Goal: Information Seeking & Learning: Learn about a topic

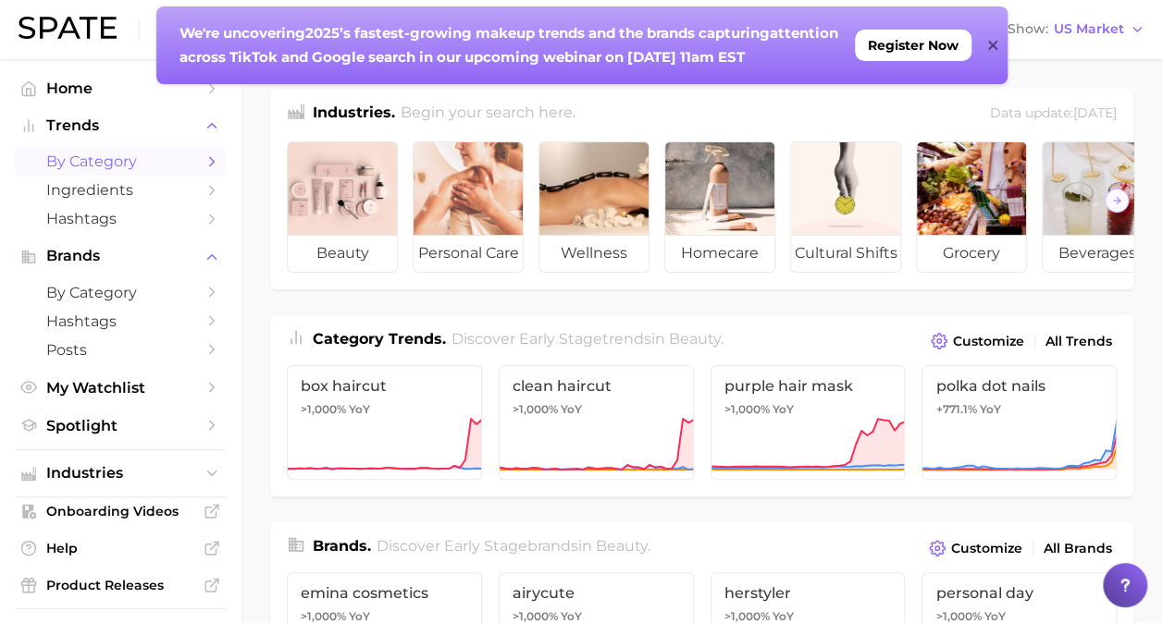
click at [137, 163] on span "by Category" at bounding box center [120, 162] width 148 height 18
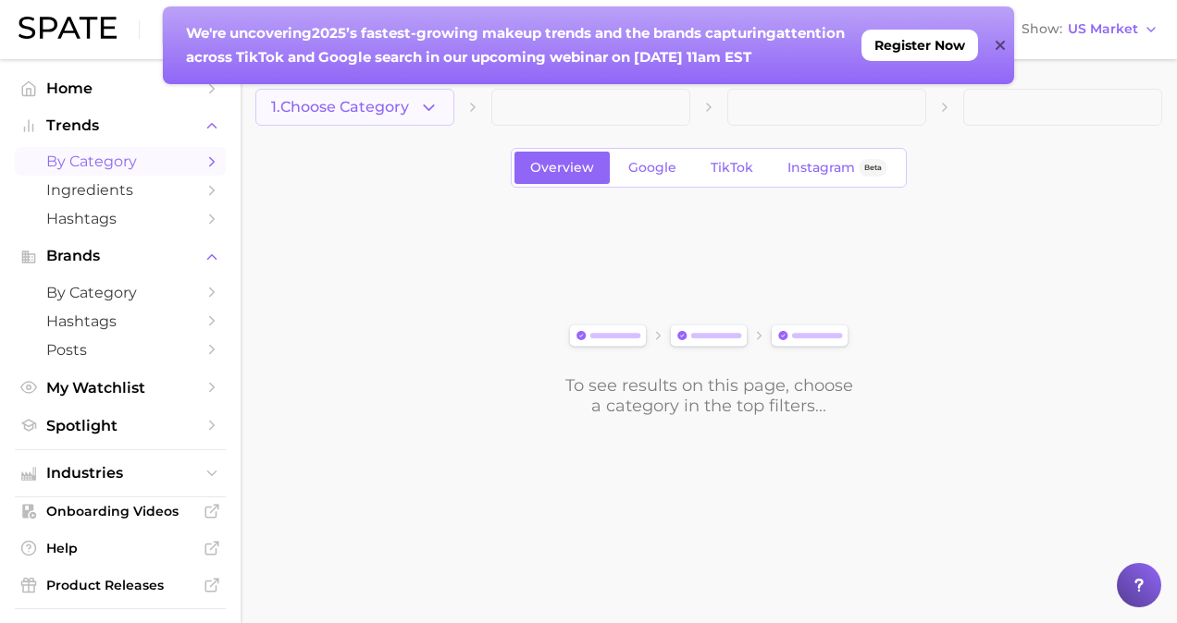
click at [421, 102] on icon "button" at bounding box center [428, 107] width 19 height 19
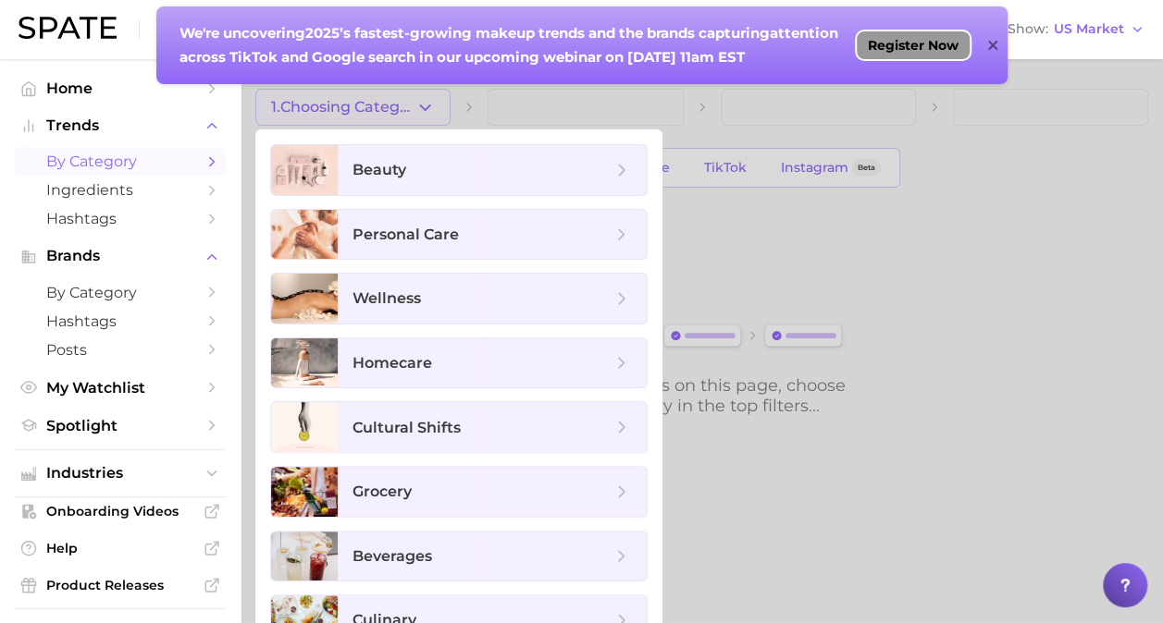
click at [877, 44] on span "Register Now" at bounding box center [913, 45] width 91 height 15
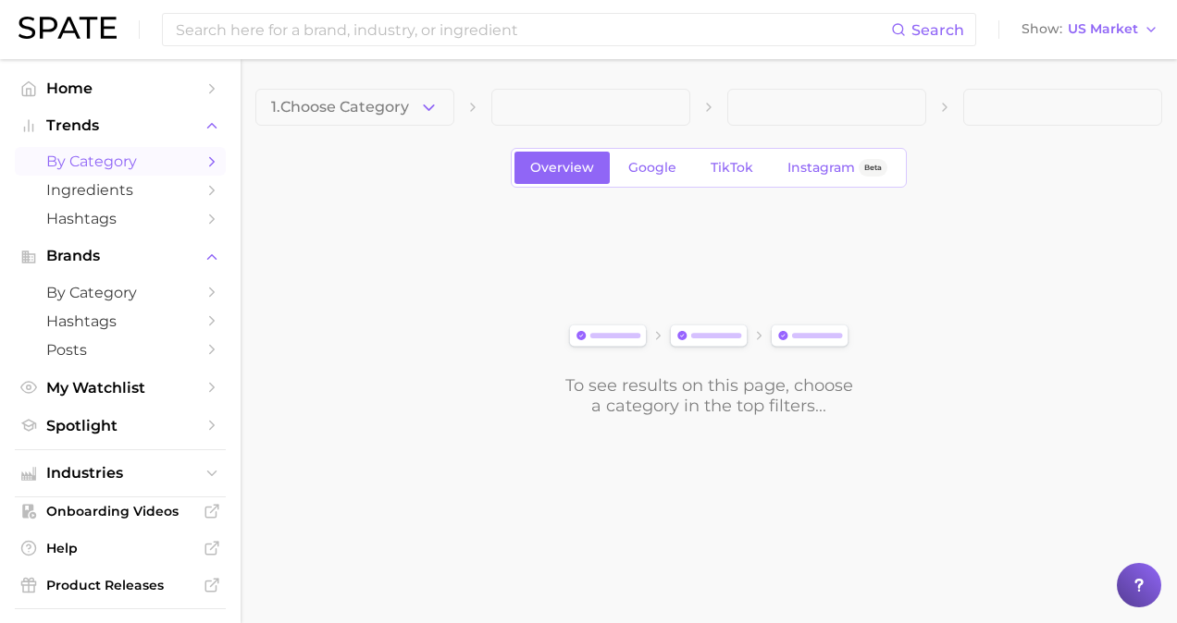
click at [147, 155] on span "by Category" at bounding box center [120, 162] width 148 height 18
click at [370, 92] on button "1. Choose Category" at bounding box center [354, 107] width 199 height 37
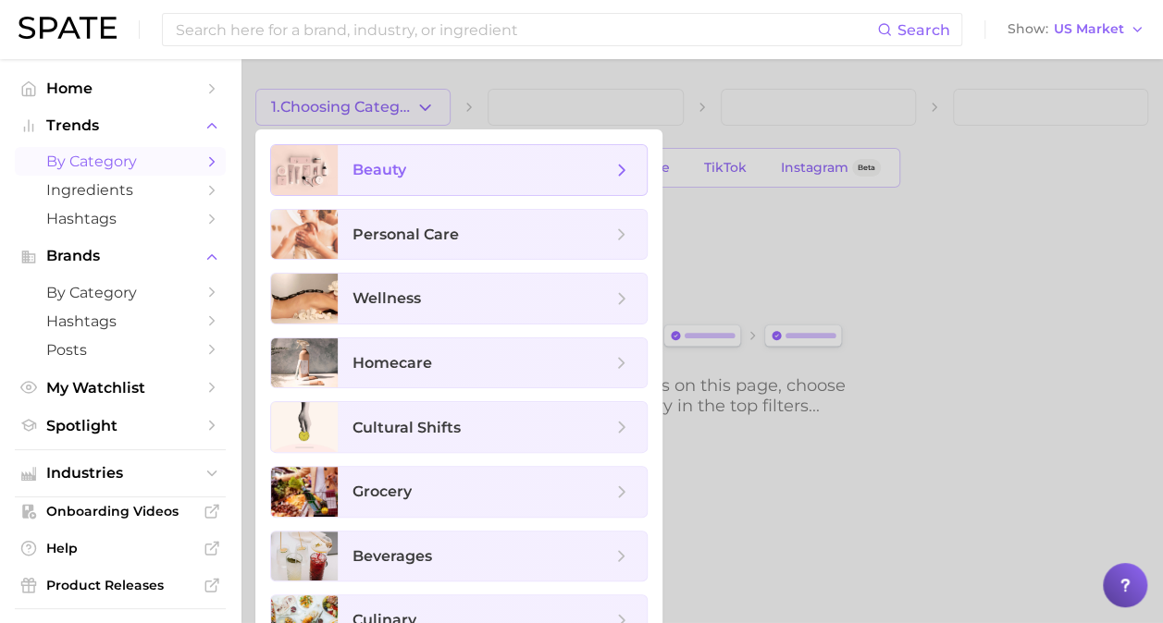
click at [425, 161] on span "beauty" at bounding box center [481, 170] width 259 height 20
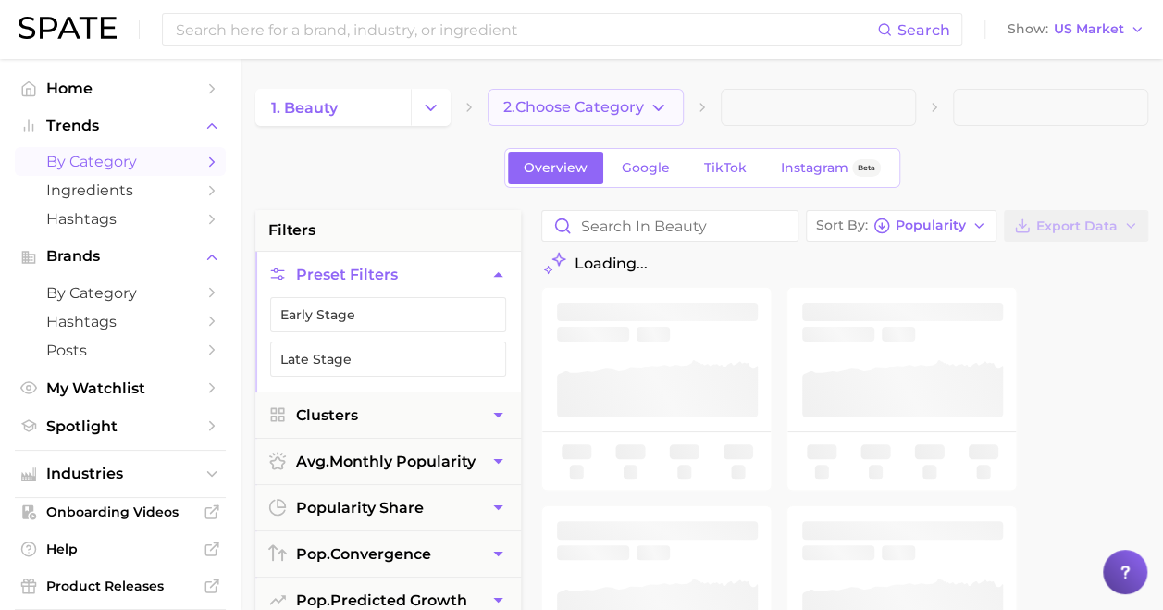
click at [636, 102] on span "2. Choose Category" at bounding box center [573, 107] width 141 height 17
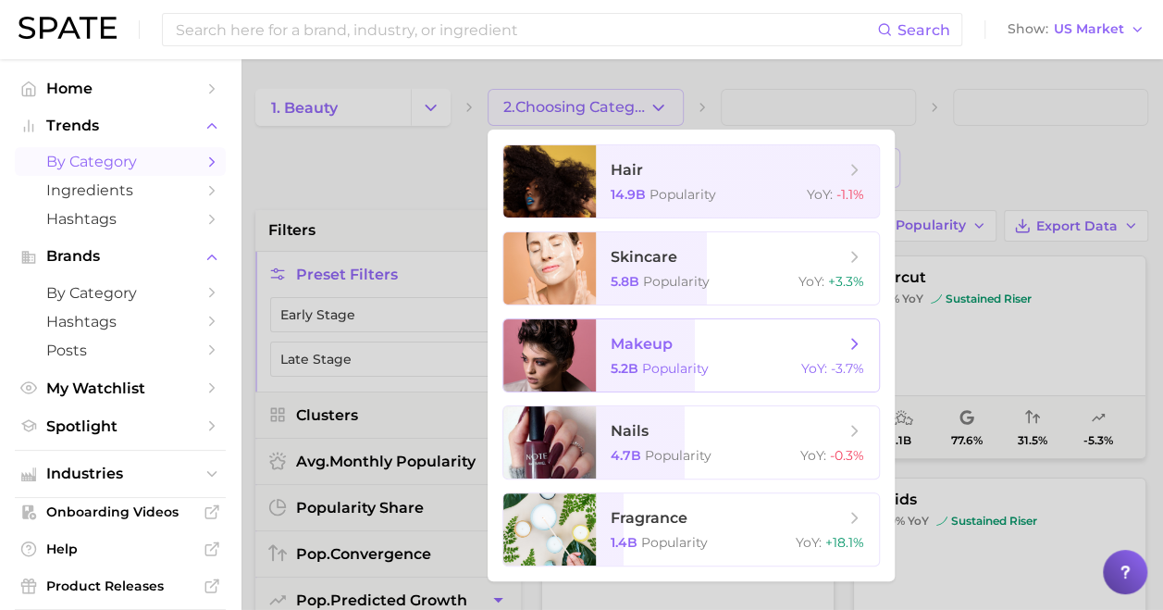
click at [698, 340] on span "makeup" at bounding box center [726, 344] width 233 height 20
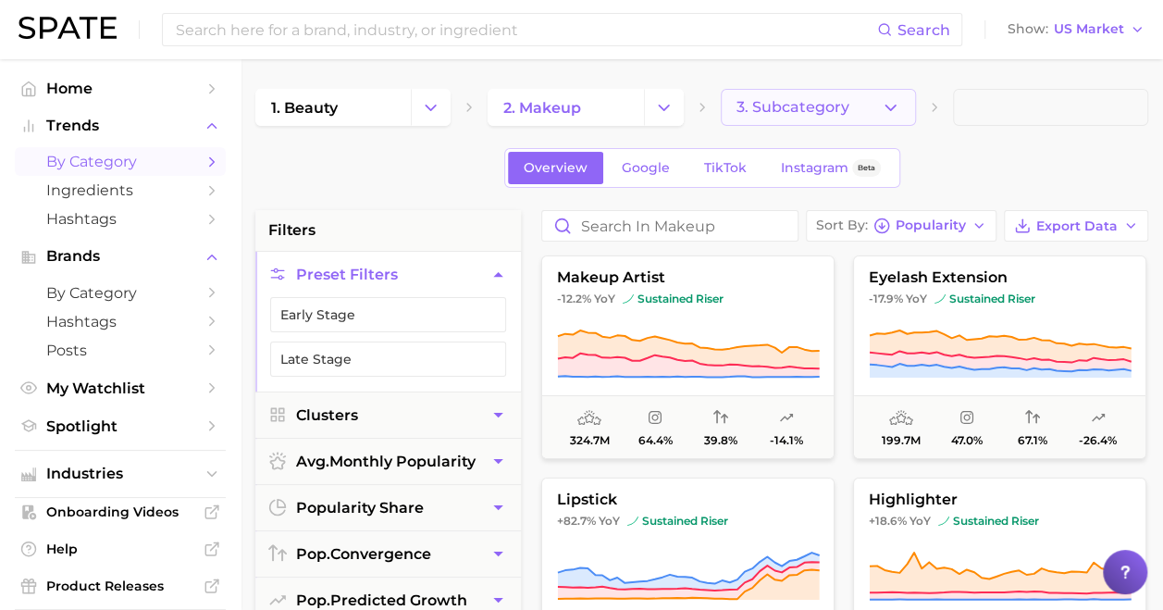
click at [795, 103] on span "3. Subcategory" at bounding box center [792, 107] width 113 height 17
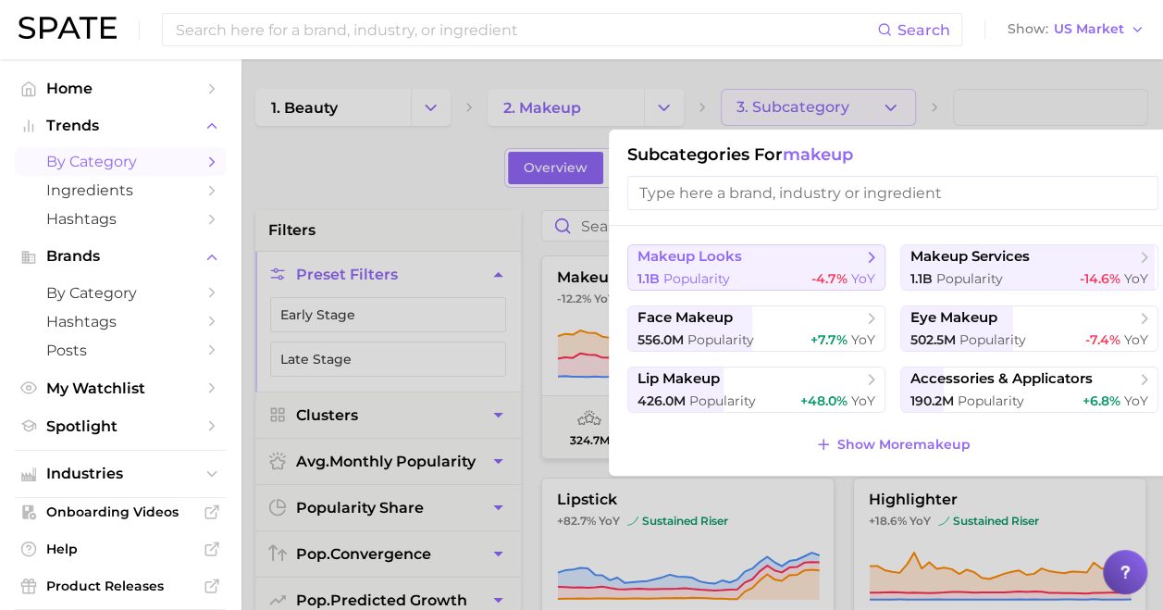
click at [729, 248] on span "makeup looks" at bounding box center [749, 257] width 225 height 18
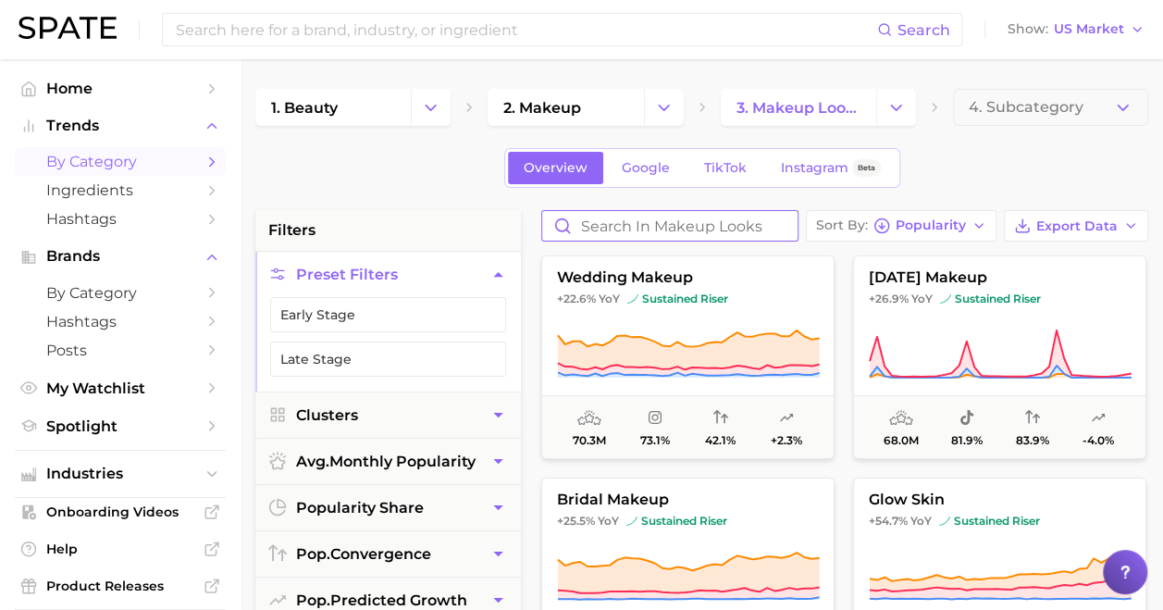
click at [655, 220] on input "Search in makeup looks" at bounding box center [669, 226] width 255 height 30
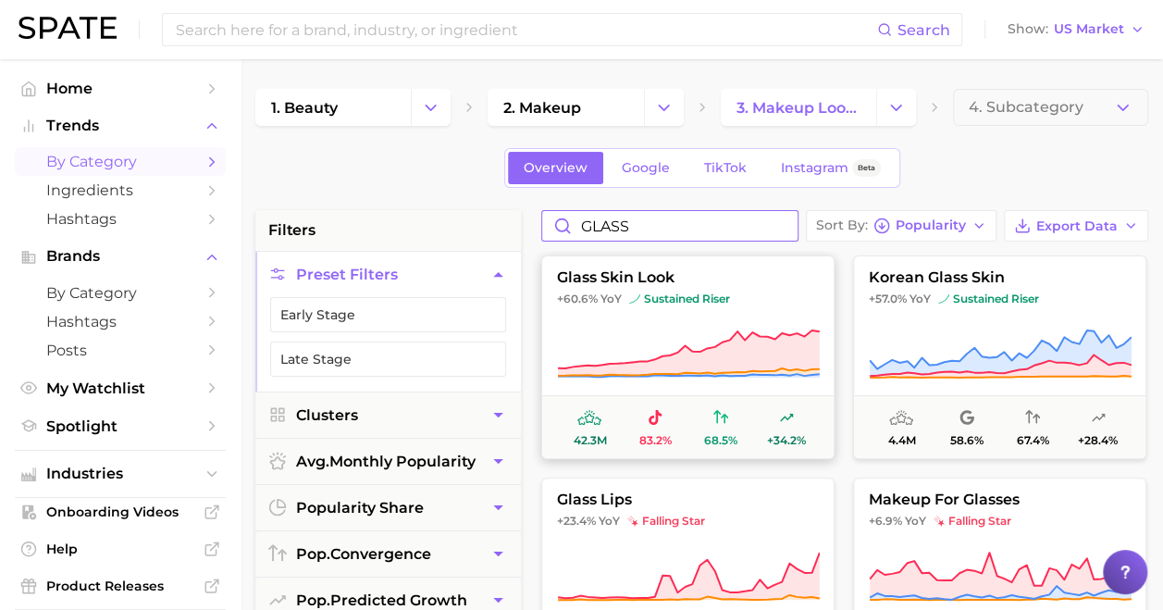
type input "GLASS"
click at [693, 319] on button "glass skin look +60.6% YoY sustained riser 42.3m 83.2% 68.5% +34.2%" at bounding box center [687, 356] width 293 height 203
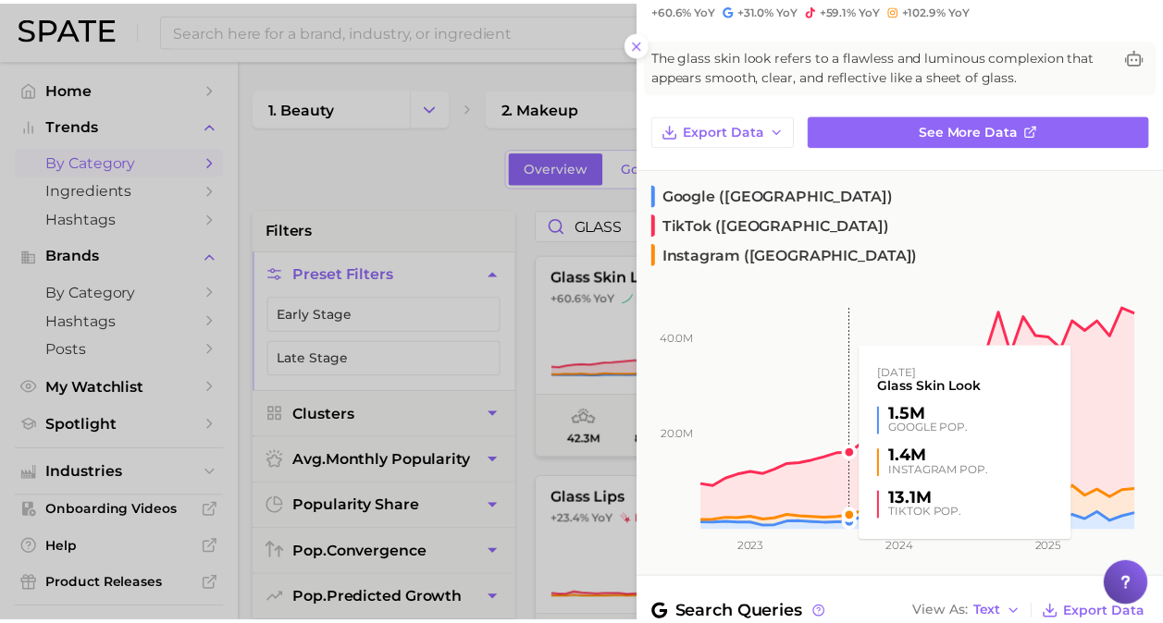
scroll to position [80, 0]
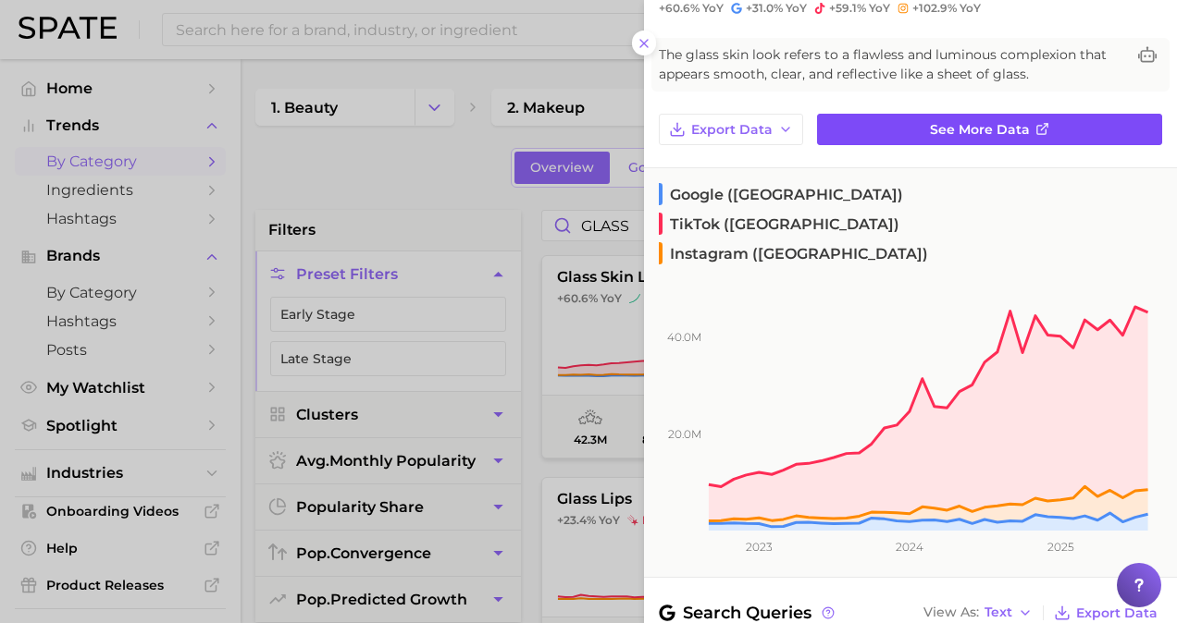
click at [971, 122] on span "See more data" at bounding box center [980, 130] width 100 height 16
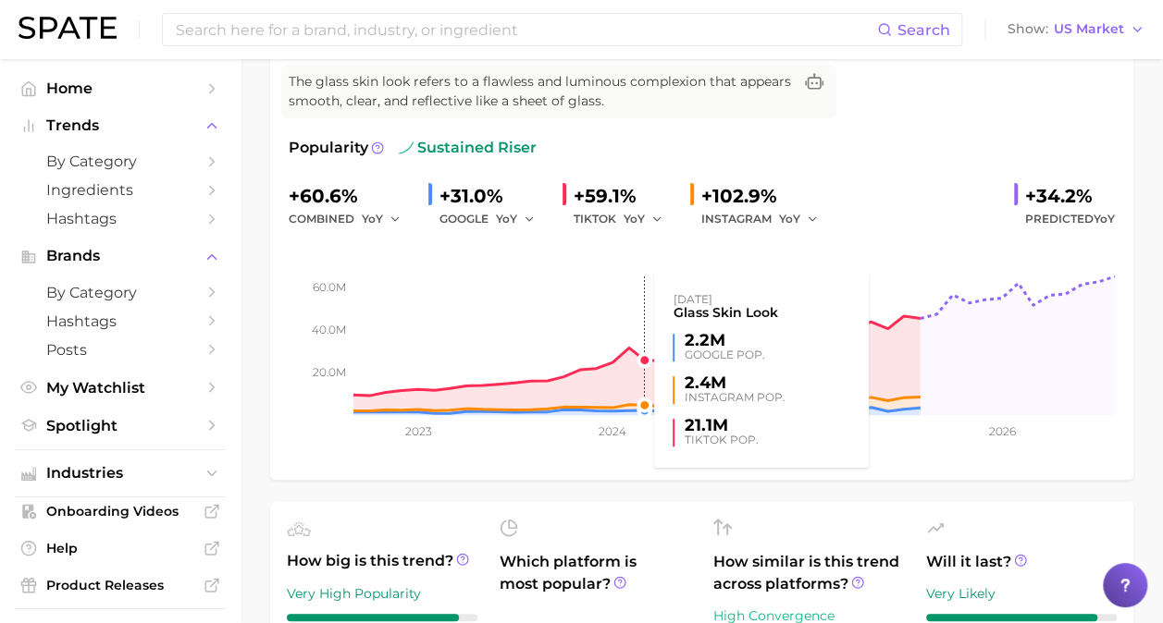
scroll to position [205, 0]
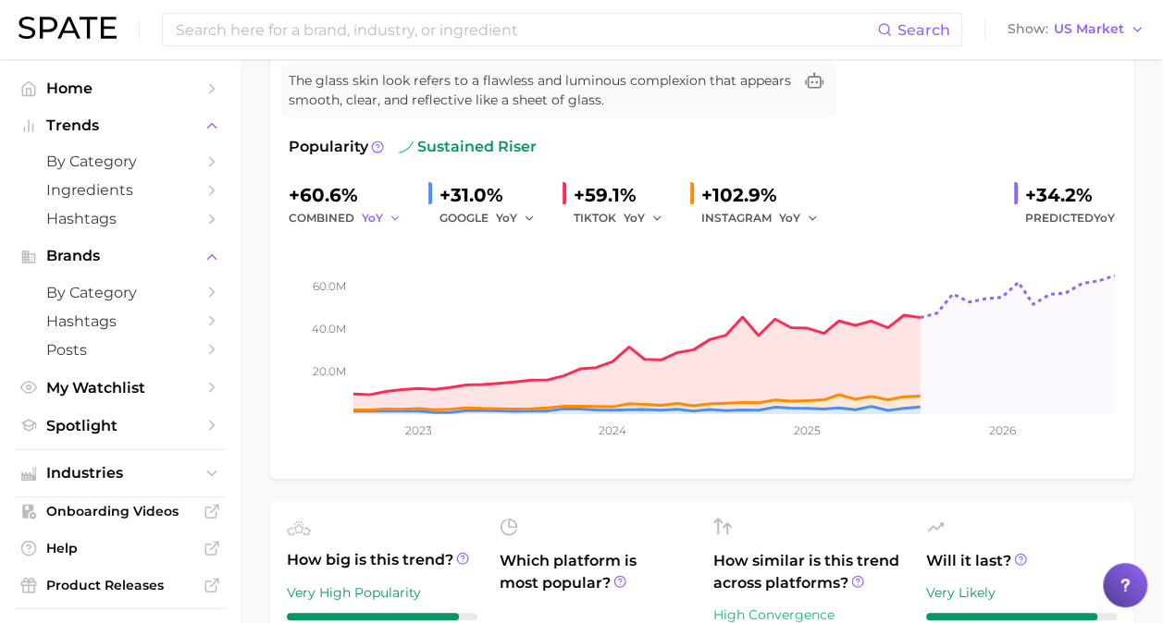
click at [396, 212] on icon "button" at bounding box center [394, 218] width 13 height 13
click at [398, 282] on span "QoQ" at bounding box center [386, 281] width 31 height 16
click at [374, 213] on span "QoQ" at bounding box center [375, 218] width 26 height 16
click at [406, 309] on button "MoM" at bounding box center [463, 314] width 203 height 33
click at [932, 189] on div "-2.4% combined MoM +31.0% GOOGLE YoY +59.1% TIKTOK YoY +102.9% INSTAGRAM YoY +3…" at bounding box center [702, 204] width 826 height 49
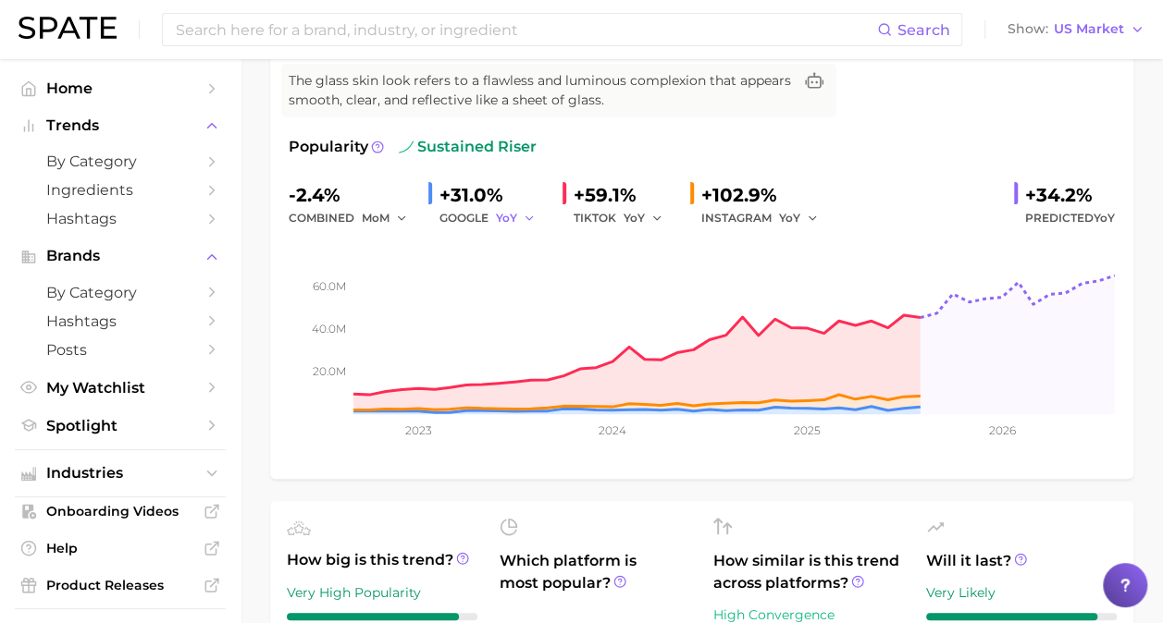
click at [514, 213] on span "YoY" at bounding box center [506, 218] width 21 height 16
click at [536, 302] on button "MoM" at bounding box center [597, 314] width 203 height 33
click at [653, 212] on icon "button" at bounding box center [656, 218] width 13 height 13
click at [666, 308] on button "MoM" at bounding box center [724, 314] width 203 height 33
click at [818, 216] on div "YoY" at bounding box center [805, 218] width 52 height 22
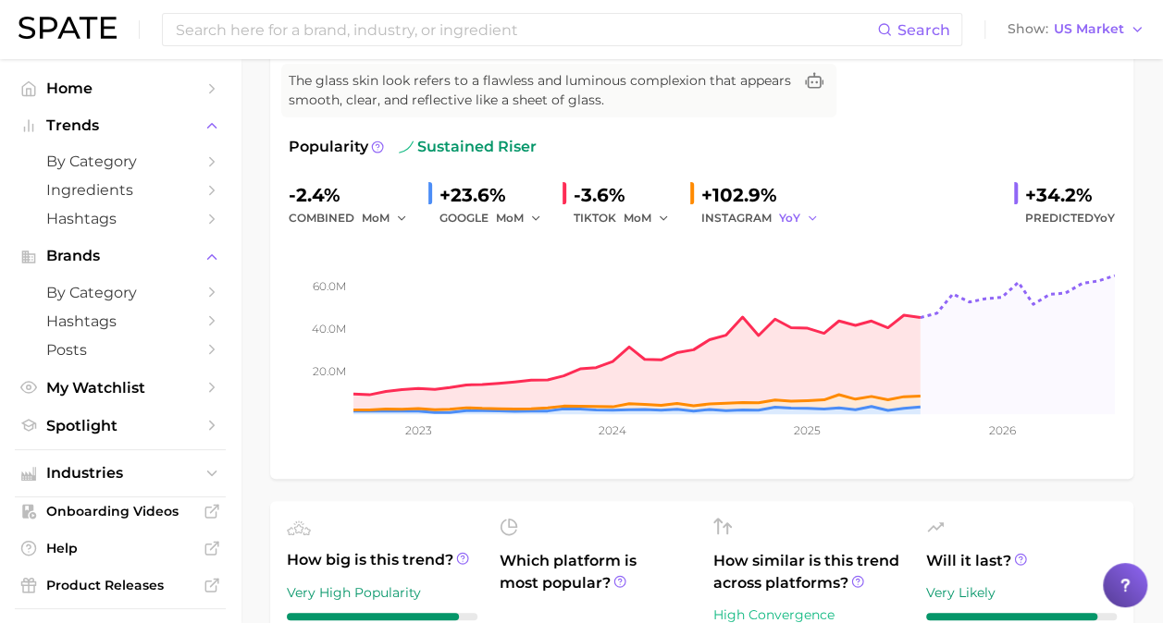
click at [797, 218] on span "YoY" at bounding box center [789, 218] width 21 height 16
click at [807, 306] on span "MoM" at bounding box center [804, 314] width 32 height 16
click at [840, 164] on div "Popularity sustained riser -2.4% combined MoM +23.6% GOOGLE MoM -3.6% TIKTOK Mo…" at bounding box center [702, 298] width 826 height 325
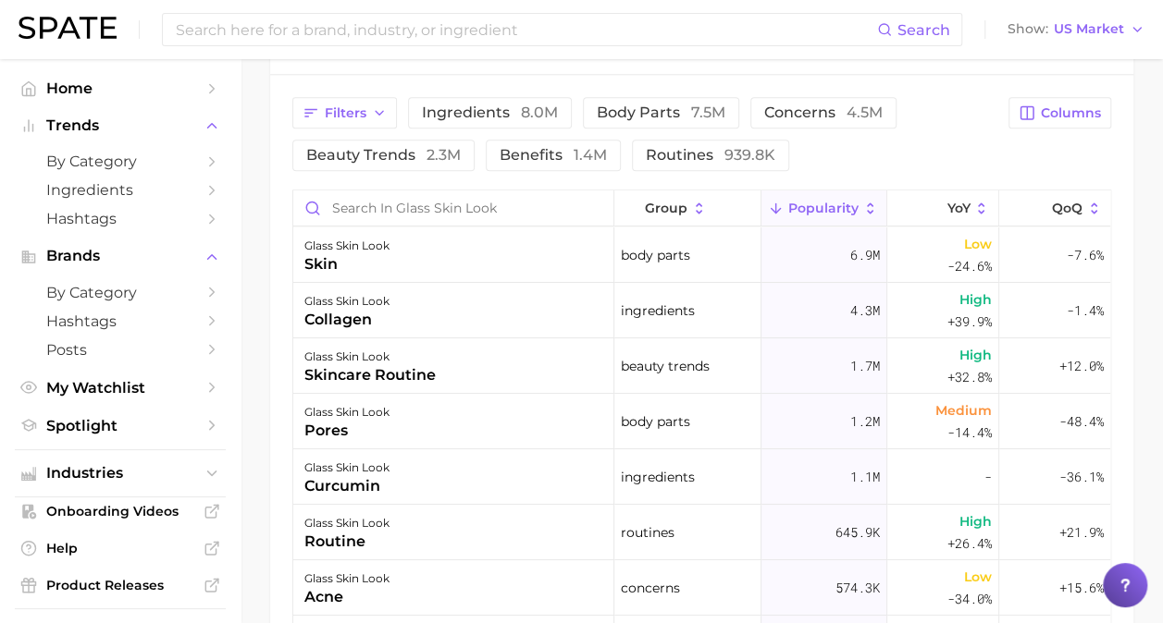
scroll to position [967, 0]
